Goal: Transaction & Acquisition: Purchase product/service

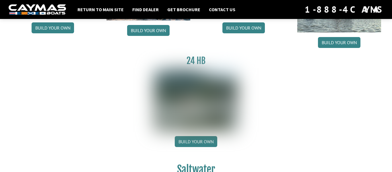
scroll to position [136, 0]
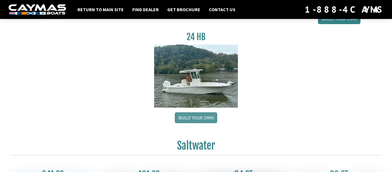
click at [201, 117] on link "Build your own" at bounding box center [196, 117] width 42 height 11
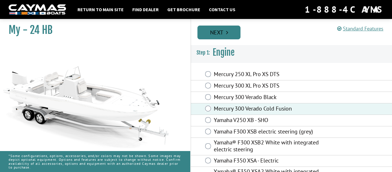
click at [233, 29] on link "Next" at bounding box center [218, 33] width 43 height 14
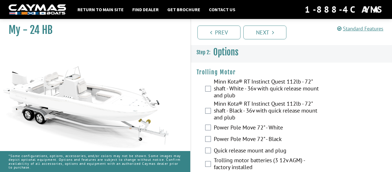
click at [222, 87] on label "Minn Kota® RT Instinct Quest 112lb - 72" shaft - White - 36v with quick release…" at bounding box center [267, 89] width 107 height 22
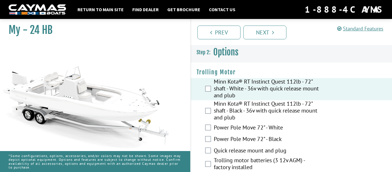
click at [256, 127] on label "Power Pole Move 72" - White" at bounding box center [267, 128] width 107 height 8
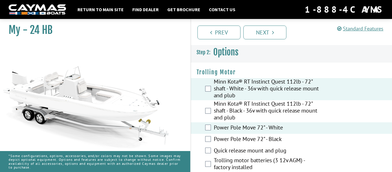
click at [228, 88] on label "Minn Kota® RT Instinct Quest 112lb - 72" shaft - White - 36v with quick release…" at bounding box center [267, 89] width 107 height 22
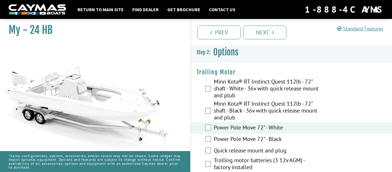
click at [222, 152] on label "Quick release mount and plug" at bounding box center [267, 151] width 107 height 8
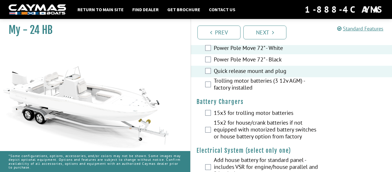
scroll to position [81, 0]
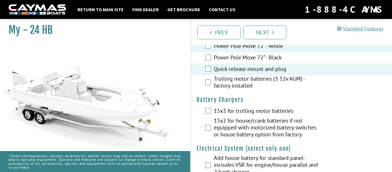
click at [267, 84] on label "Trolling motor batteries (3 12v AGM) - factory installed" at bounding box center [267, 82] width 107 height 15
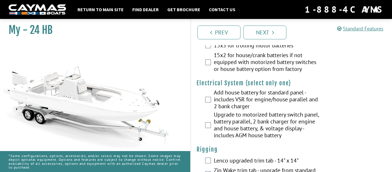
scroll to position [147, 0]
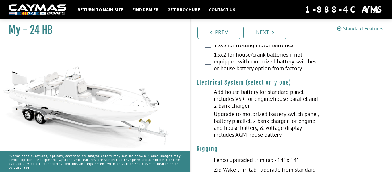
click at [250, 123] on label "Upgrade to motorized battery switch panel, battery parallel, 2 bank charger for…" at bounding box center [267, 124] width 107 height 29
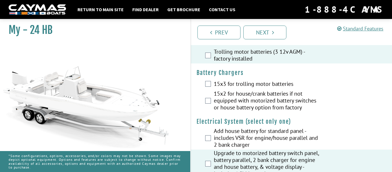
scroll to position [109, 0]
click at [242, 103] on label "15x2 for house/crank batteries if not equipped with motorized battery switches …" at bounding box center [267, 101] width 107 height 22
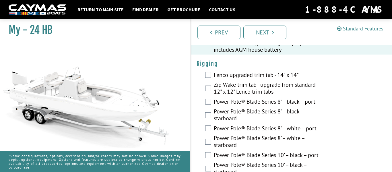
scroll to position [233, 0]
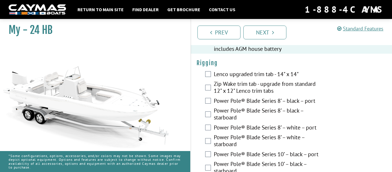
click at [254, 127] on label "Power Pole® Blade Series 8’ – white – port" at bounding box center [267, 128] width 107 height 8
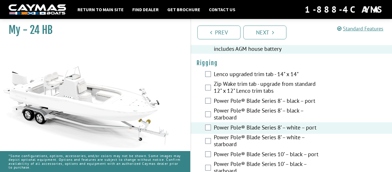
click at [254, 140] on label "Power Pole® Blade Series 8’ – white – starboard" at bounding box center [267, 141] width 107 height 15
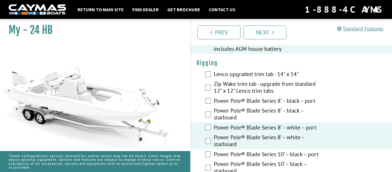
click at [254, 140] on label "Power Pole® Blade Series 8’ – white – starboard" at bounding box center [267, 141] width 107 height 15
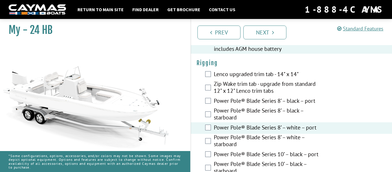
click at [255, 131] on label "Power Pole® Blade Series 8’ – white – port" at bounding box center [267, 128] width 107 height 8
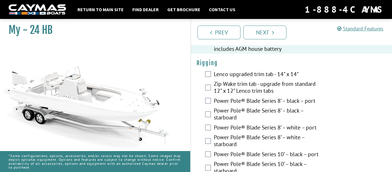
click at [259, 157] on label "Power Pole® Blade Series 10’ – black – port" at bounding box center [267, 155] width 107 height 8
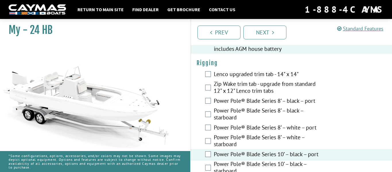
click at [260, 163] on label "Power Pole® Blade Series 10’ – black – starboard" at bounding box center [267, 167] width 107 height 15
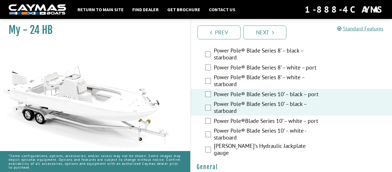
scroll to position [293, 0]
click at [288, 101] on label "Power Pole® Blade Series 10’ – black – starboard" at bounding box center [267, 108] width 107 height 15
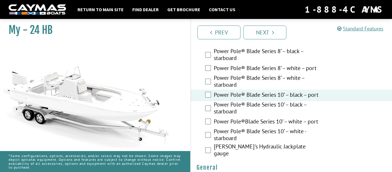
click at [289, 96] on label "Power Pole® Blade Series 10’ – black – port" at bounding box center [267, 95] width 107 height 8
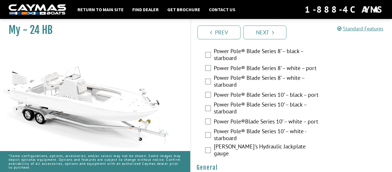
click at [285, 120] on label "Power Pole®Blade Series 10’ – white – port" at bounding box center [267, 122] width 107 height 8
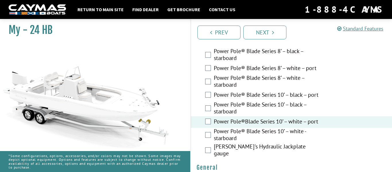
click at [283, 132] on label "Power Pole® Blade Series 10’ – white - starboard" at bounding box center [267, 135] width 107 height 15
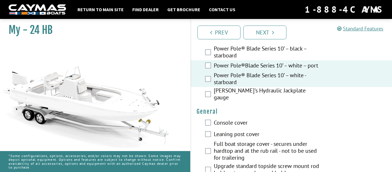
scroll to position [350, 0]
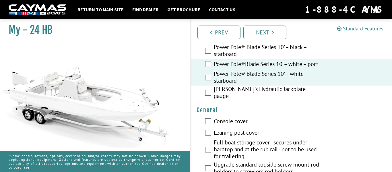
click at [272, 89] on label "[PERSON_NAME]'s Hydraulic Jackplate gauge" at bounding box center [267, 92] width 107 height 15
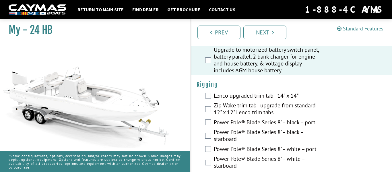
scroll to position [211, 0]
click at [269, 95] on label "Lenco upgraded trim tab - 14" x 14"" at bounding box center [267, 96] width 107 height 8
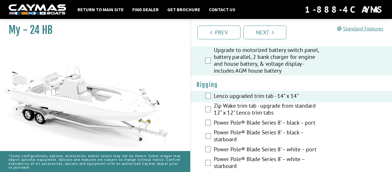
click at [269, 95] on label "Lenco upgraded trim tab - 14" x 14"" at bounding box center [267, 96] width 107 height 8
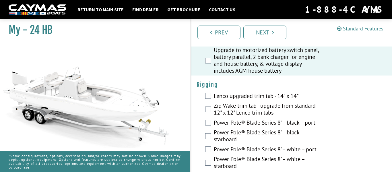
click at [268, 96] on label "Lenco upgraded trim tab - 14" x 14"" at bounding box center [267, 96] width 107 height 8
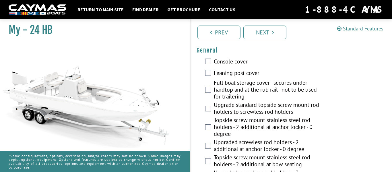
scroll to position [412, 0]
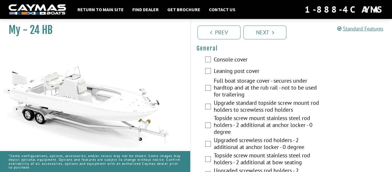
click at [238, 57] on label "Console cover" at bounding box center [267, 60] width 107 height 8
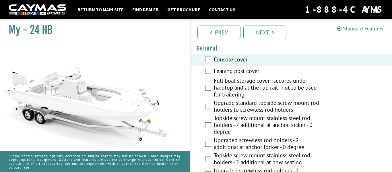
click at [241, 68] on label "Leaning post cover" at bounding box center [267, 71] width 107 height 8
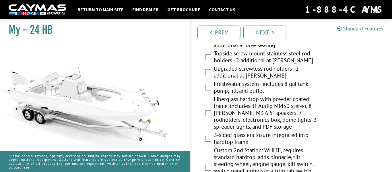
scroll to position [545, 0]
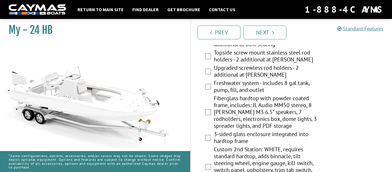
click at [291, 102] on label "Fiberglass hardtop with powder coated frame, includes: JL Audio MM50 stereo, 8 …" at bounding box center [267, 113] width 107 height 36
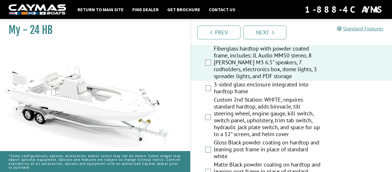
scroll to position [595, 0]
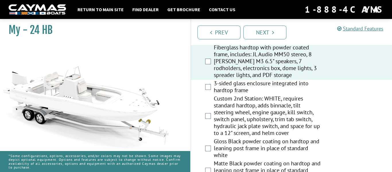
click at [245, 85] on label "3-sided glass enclosure integrated into hardtop frame" at bounding box center [267, 87] width 107 height 15
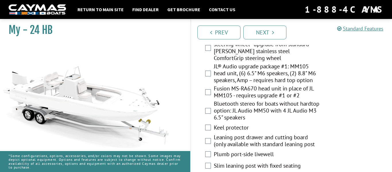
scroll to position [757, 0]
